Goal: Check status: Check status

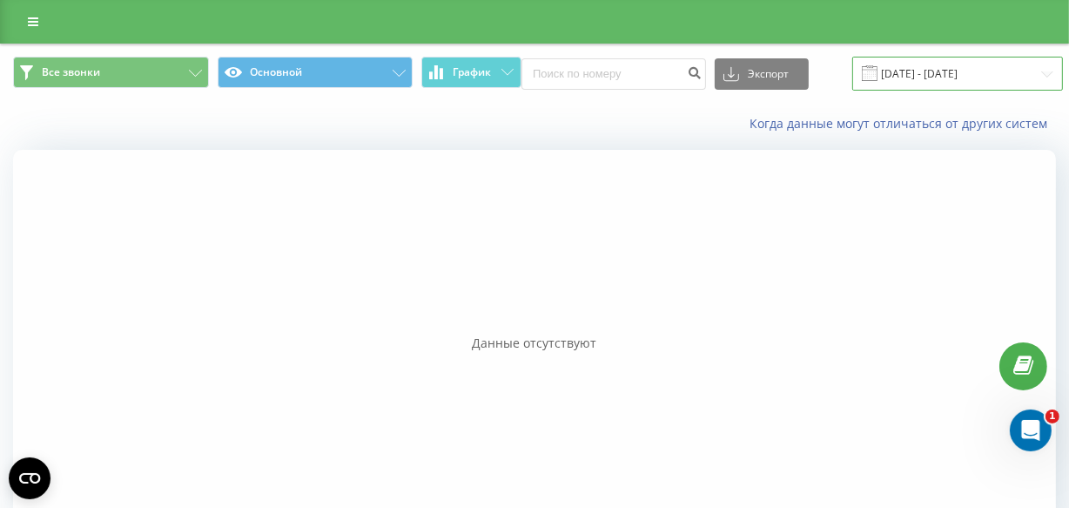
click at [929, 72] on input "[DATE] - [DATE]" at bounding box center [957, 74] width 211 height 34
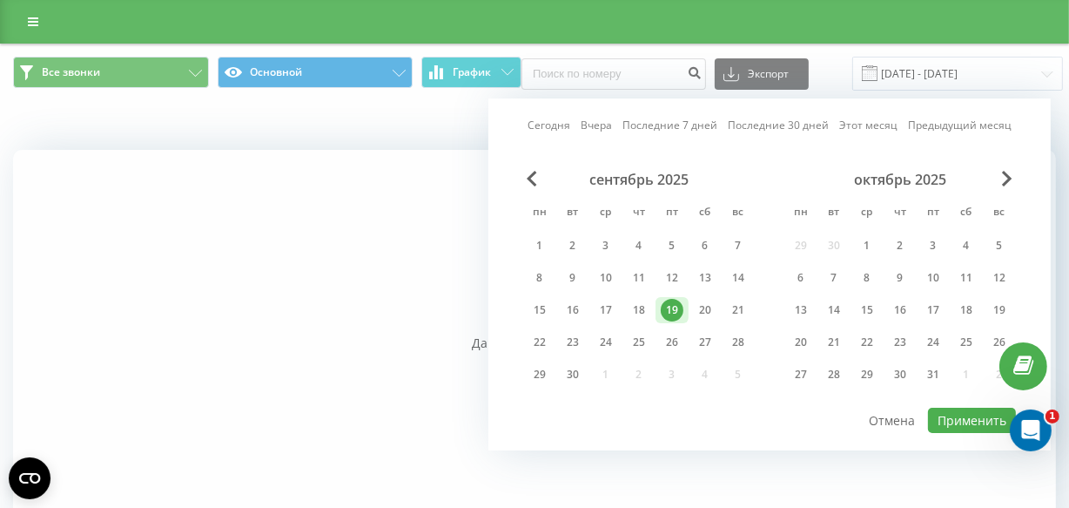
click at [670, 300] on div "19" at bounding box center [672, 310] width 23 height 23
click at [545, 342] on div "22" at bounding box center [540, 342] width 23 height 23
click at [949, 421] on button "Применить" at bounding box center [972, 420] width 88 height 25
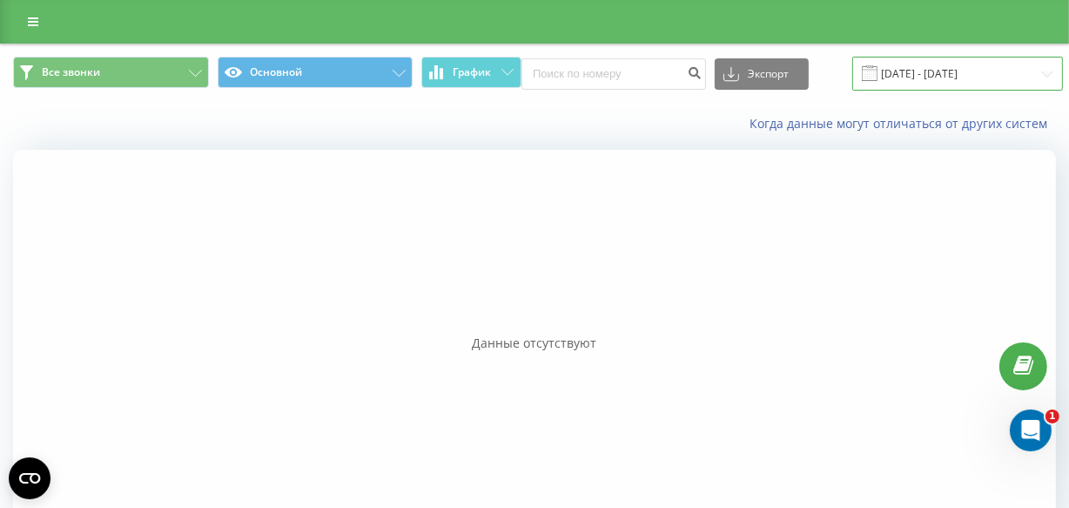
click at [878, 77] on input "19.09.2025 - 22.09.2025" at bounding box center [957, 74] width 211 height 34
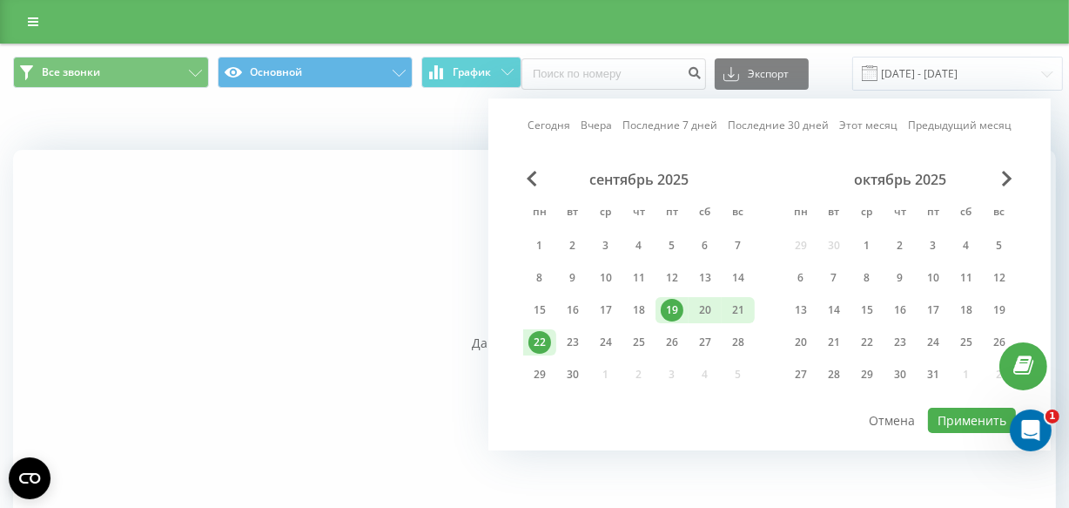
click at [545, 338] on div "22" at bounding box center [540, 342] width 23 height 23
click at [966, 413] on button "Применить" at bounding box center [972, 420] width 88 height 25
type input "[DATE] - [DATE]"
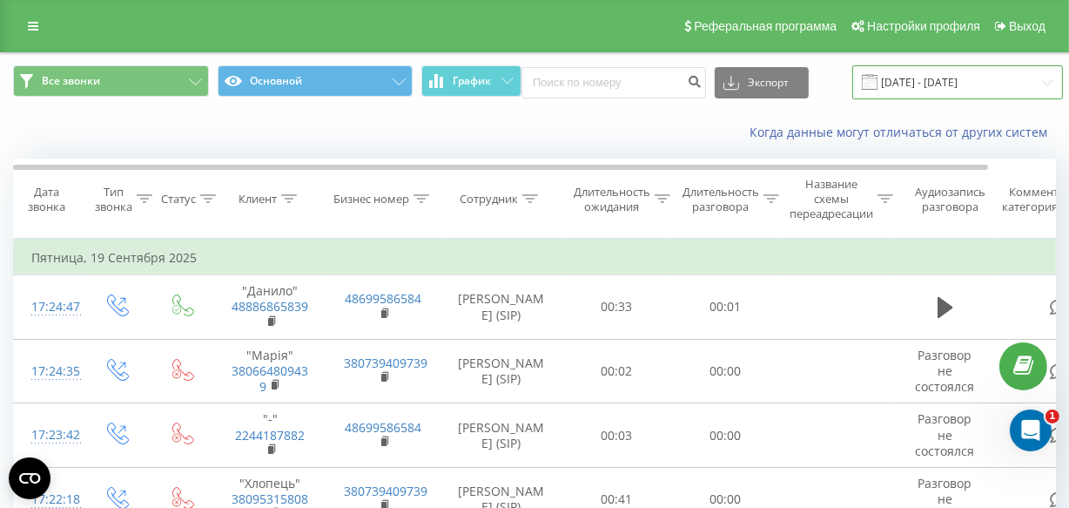
click at [881, 81] on input "[DATE] - [DATE]" at bounding box center [957, 82] width 211 height 34
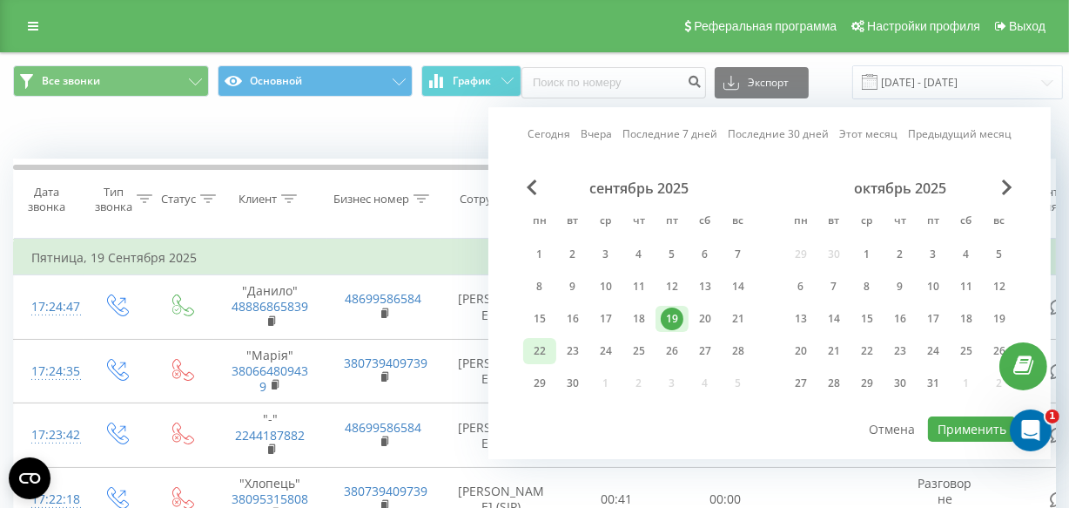
click at [541, 347] on div "22" at bounding box center [540, 351] width 23 height 23
click at [960, 417] on button "Применить" at bounding box center [972, 428] width 88 height 25
type input "[DATE] - [DATE]"
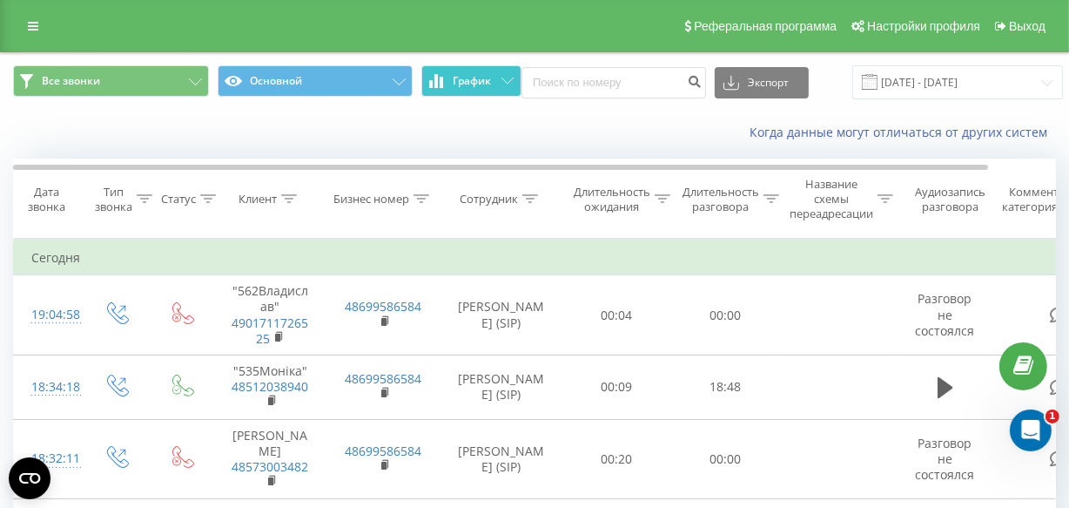
click at [505, 76] on button "График" at bounding box center [471, 80] width 100 height 31
